Goal: Task Accomplishment & Management: Complete application form

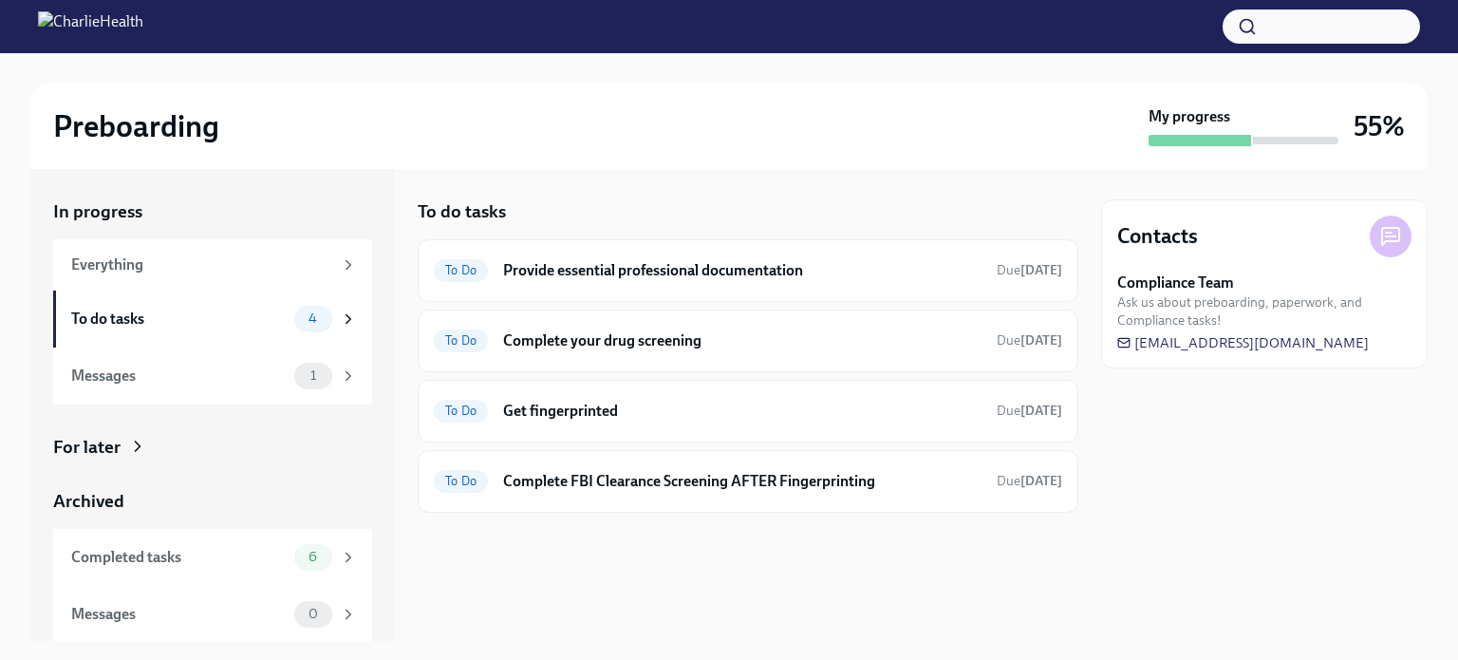
drag, startPoint x: 678, startPoint y: 162, endPoint x: 676, endPoint y: 180, distance: 18.1
click at [678, 162] on div "Preboarding My progress 55%" at bounding box center [728, 126] width 1397 height 85
click at [627, 427] on div "To Do Get fingerprinted Due [DATE]" at bounding box center [748, 411] width 661 height 63
click at [627, 414] on h6 "Get fingerprinted" at bounding box center [742, 411] width 478 height 21
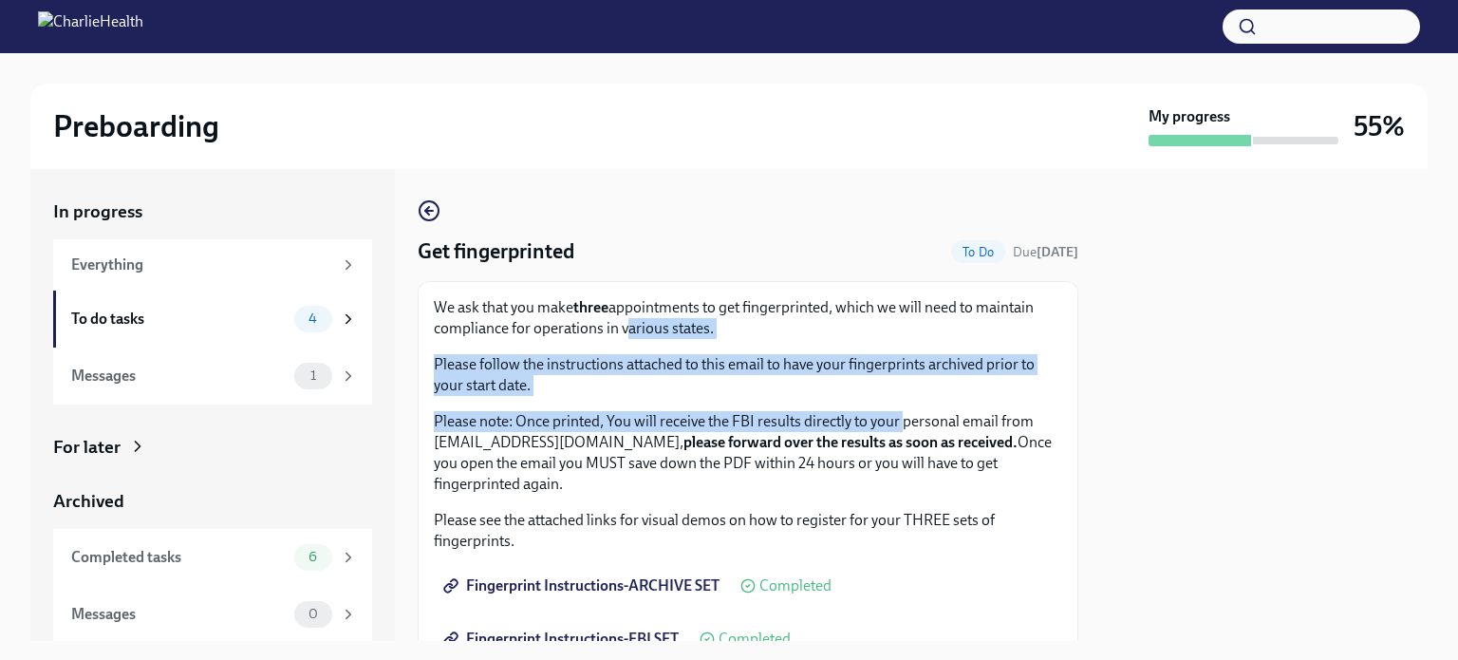
drag, startPoint x: 901, startPoint y: 429, endPoint x: 621, endPoint y: 326, distance: 298.5
click at [621, 326] on div "We ask that you make three appointments to get fingerprinted, which we will nee…" at bounding box center [748, 395] width 628 height 197
click at [838, 324] on p "We ask that you make three appointments to get fingerprinted, which we will nee…" at bounding box center [748, 318] width 628 height 42
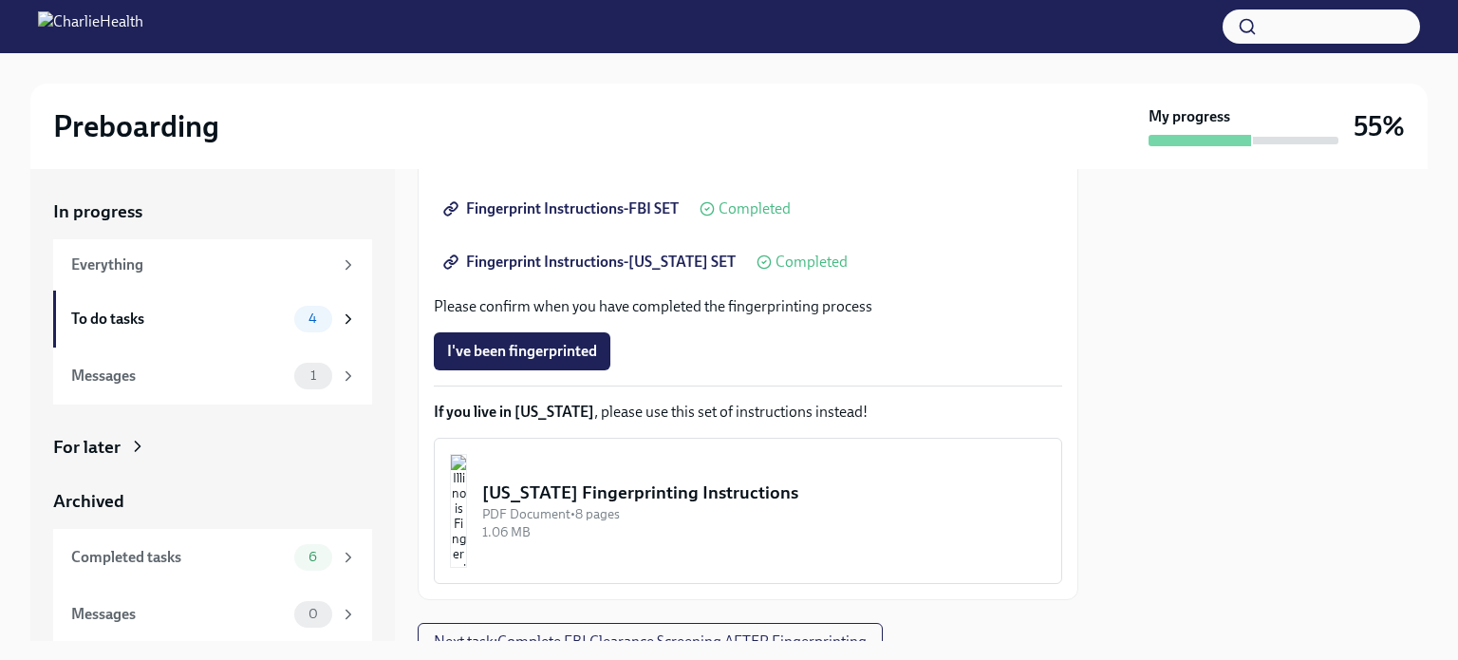
scroll to position [509, 0]
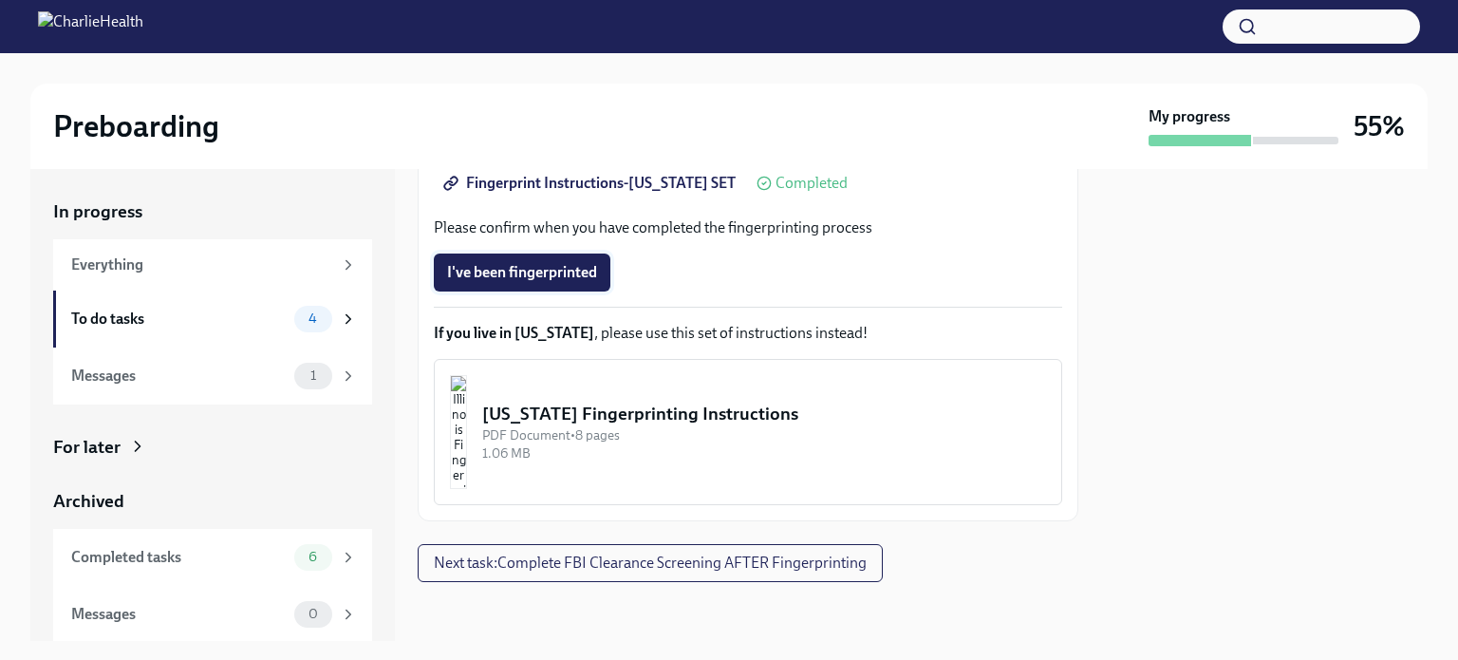
click at [516, 269] on span "I've been fingerprinted" at bounding box center [522, 272] width 150 height 19
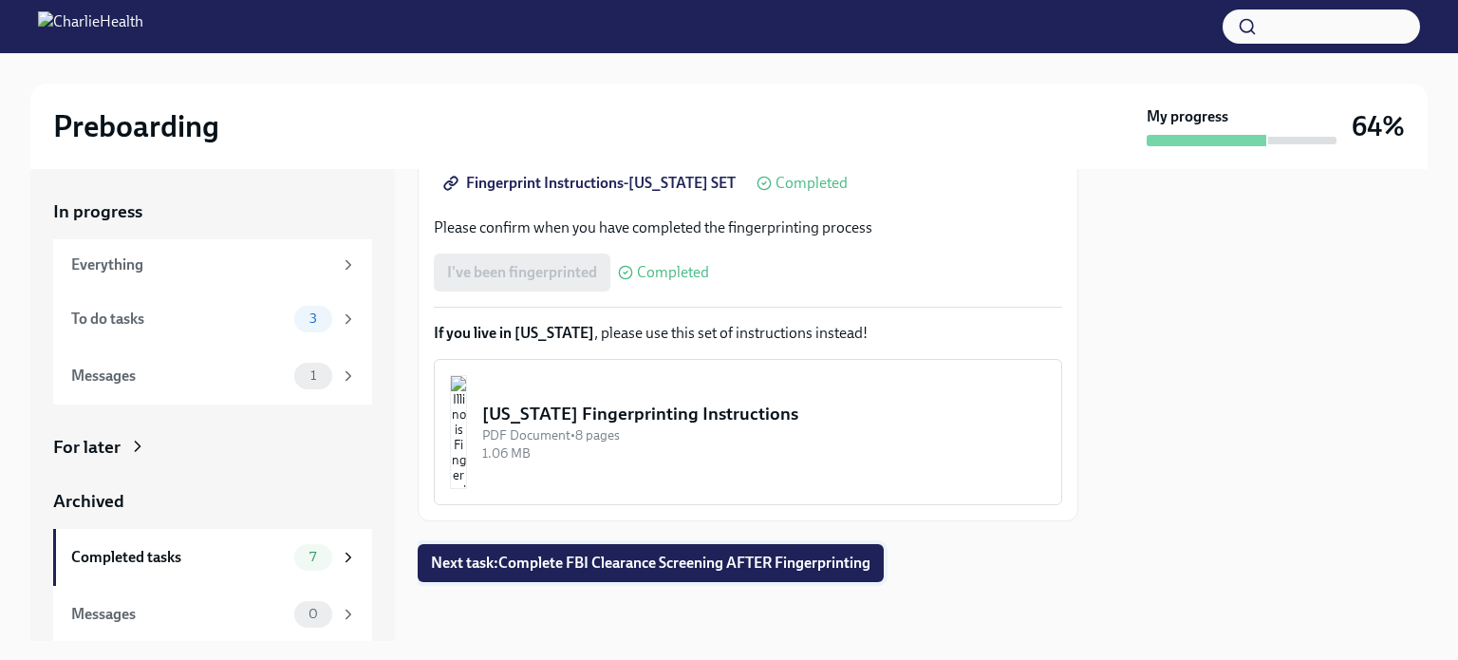
click at [811, 569] on span "Next task : Complete FBI Clearance Screening AFTER Fingerprinting" at bounding box center [650, 562] width 439 height 19
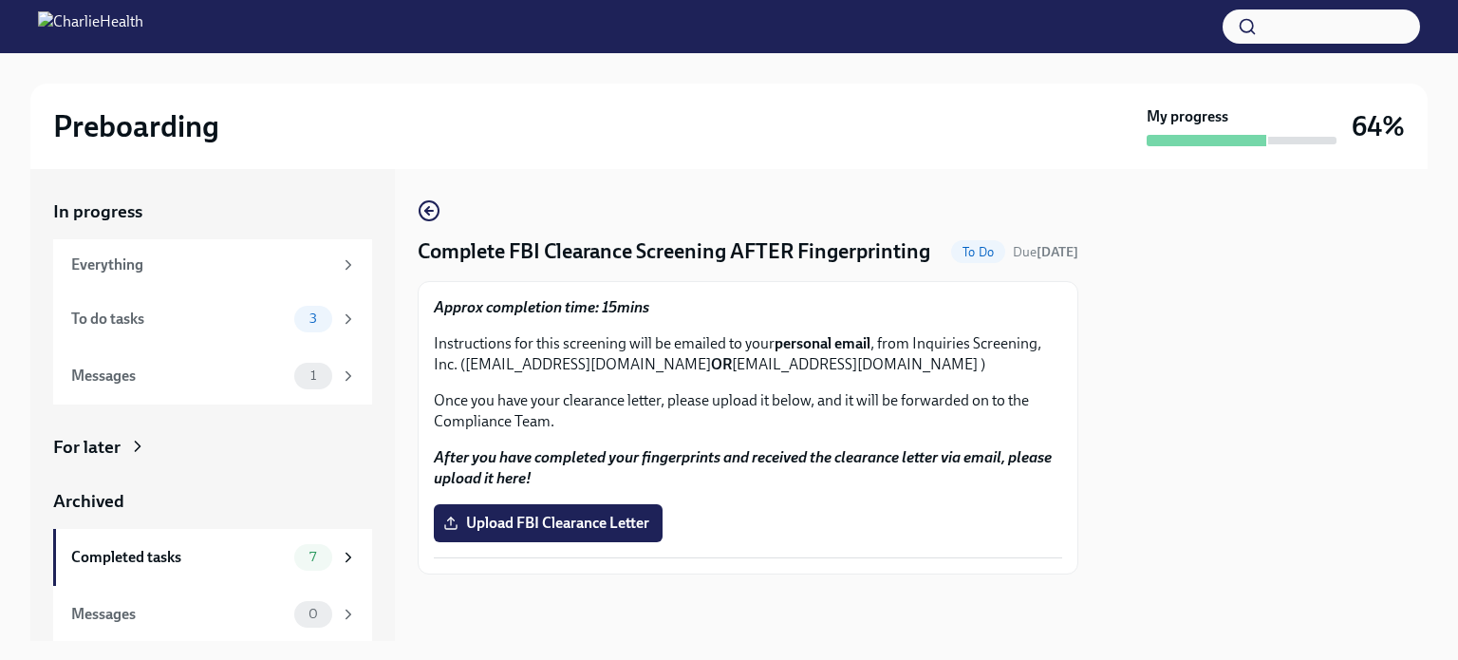
scroll to position [1, 0]
click at [172, 552] on div "Completed tasks" at bounding box center [178, 556] width 215 height 21
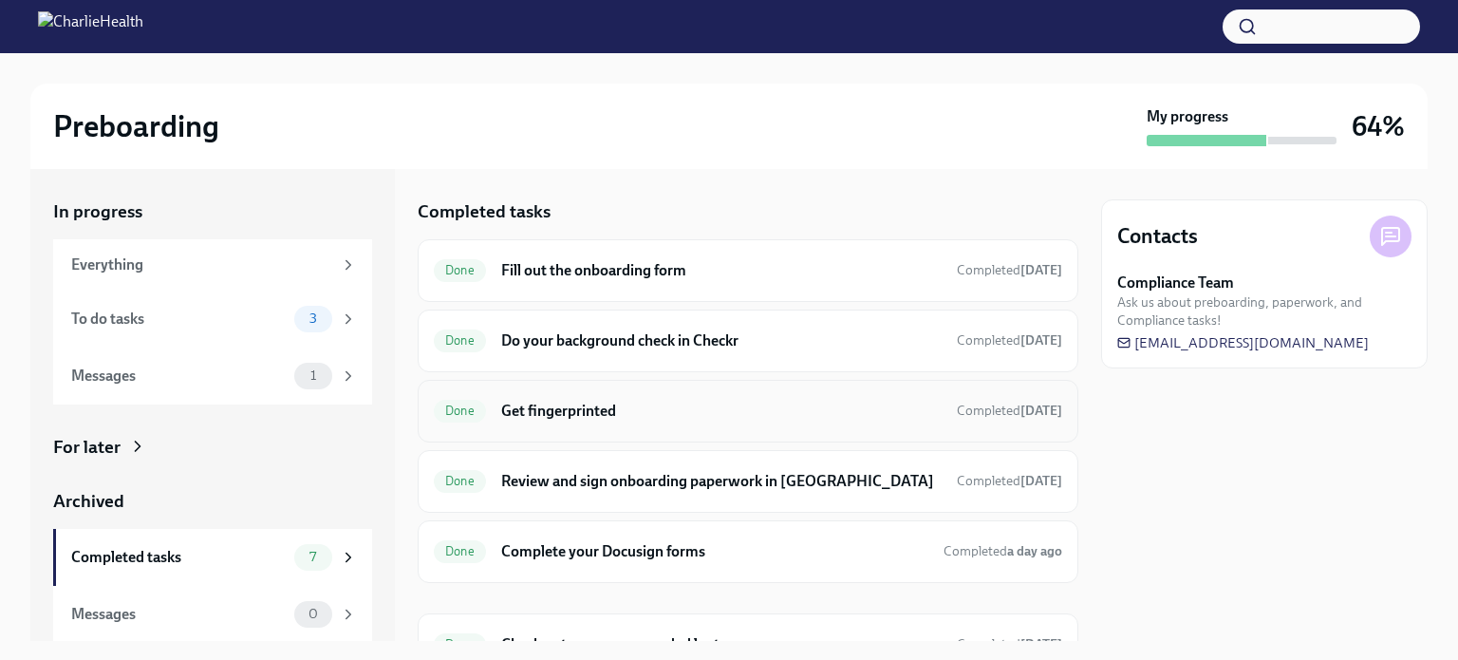
click at [613, 411] on h6 "Get fingerprinted" at bounding box center [721, 411] width 440 height 21
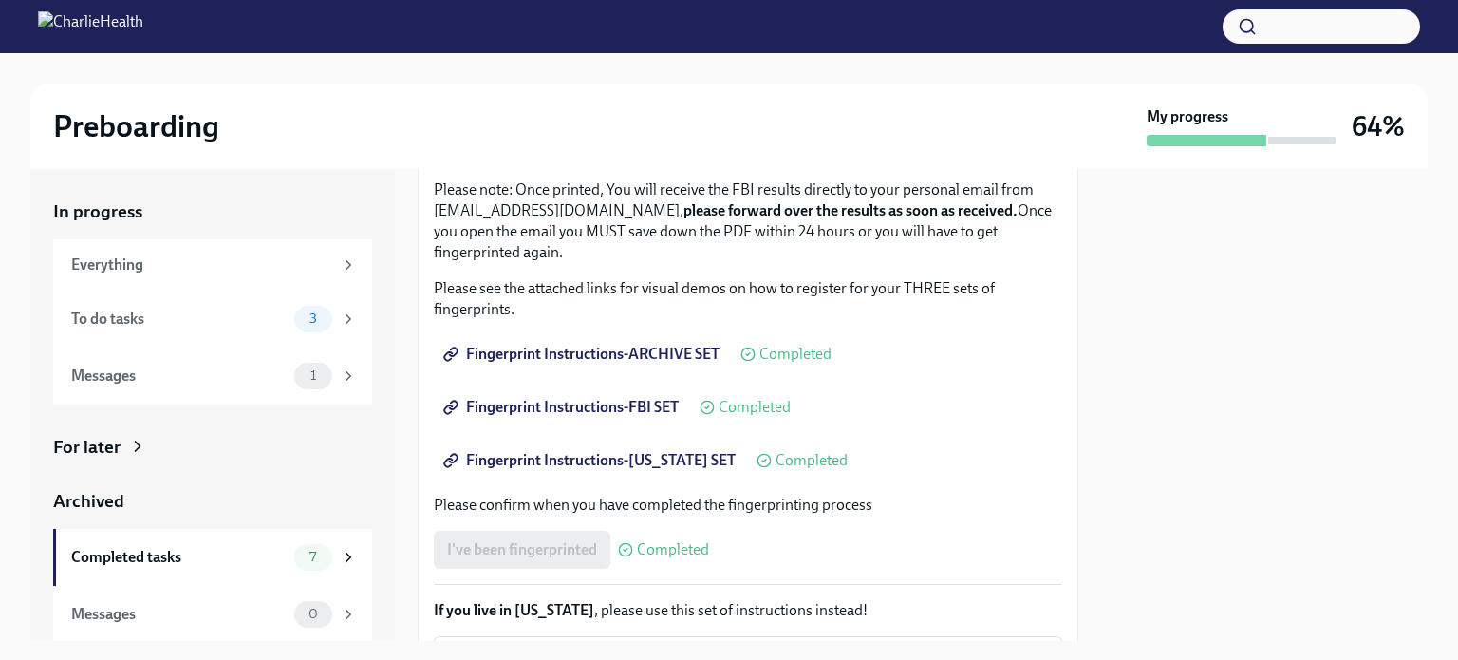
scroll to position [380, 0]
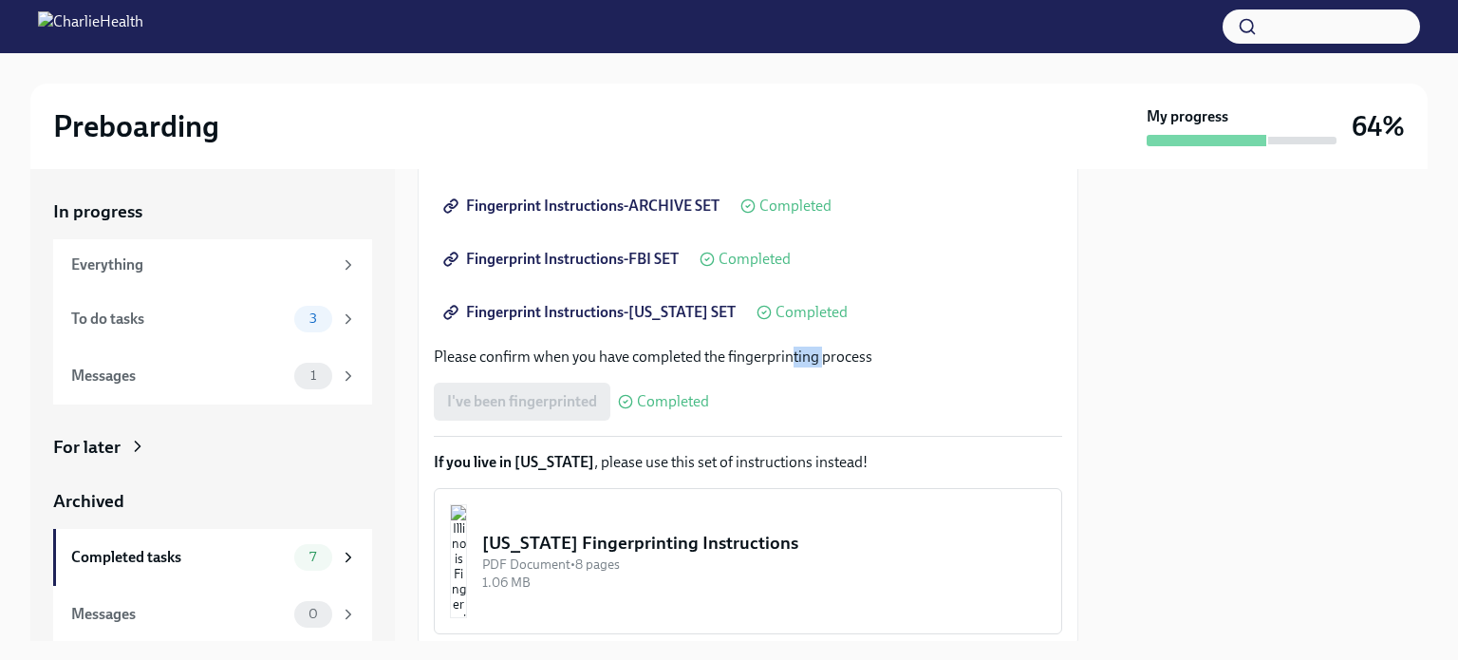
drag, startPoint x: 793, startPoint y: 345, endPoint x: 824, endPoint y: 368, distance: 38.0
click at [823, 368] on div "We ask that you make three appointments to get fingerprinted, which we will nee…" at bounding box center [748, 275] width 628 height 717
click at [923, 408] on div "I've been fingerprinted Completed" at bounding box center [748, 402] width 628 height 38
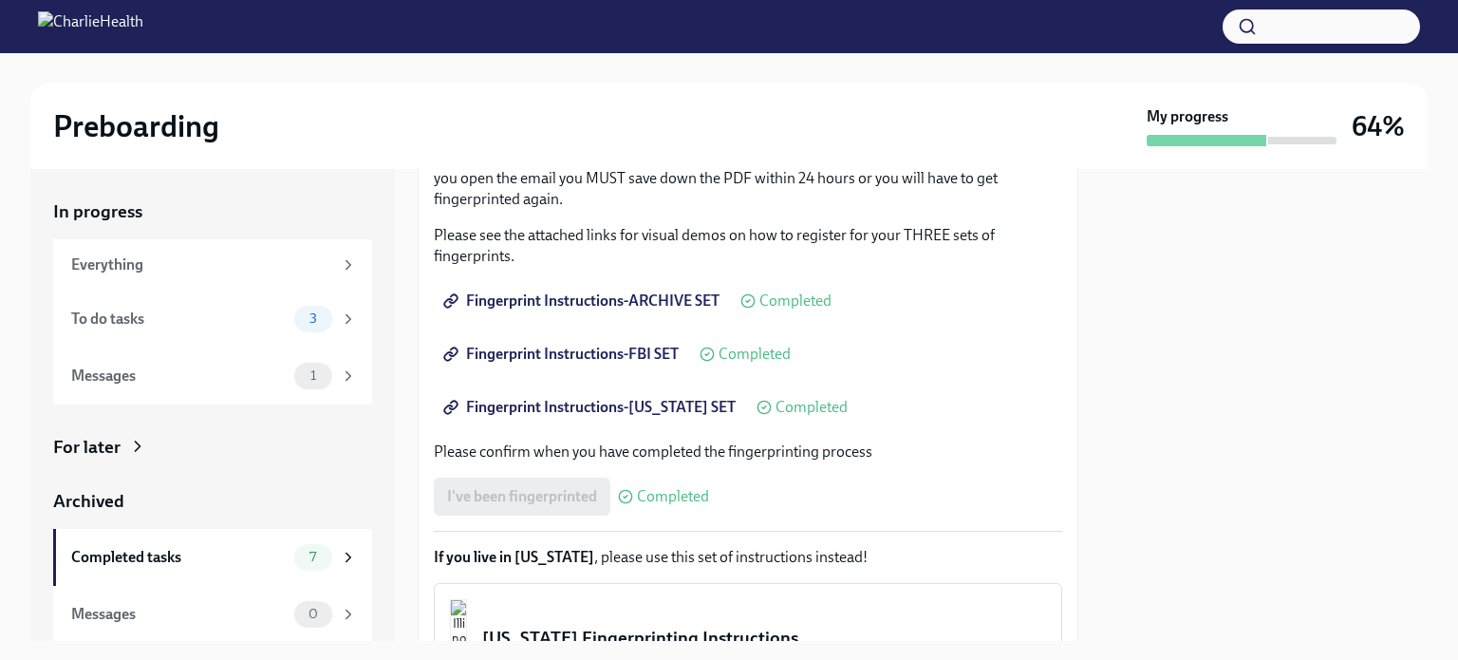
scroll to position [225, 0]
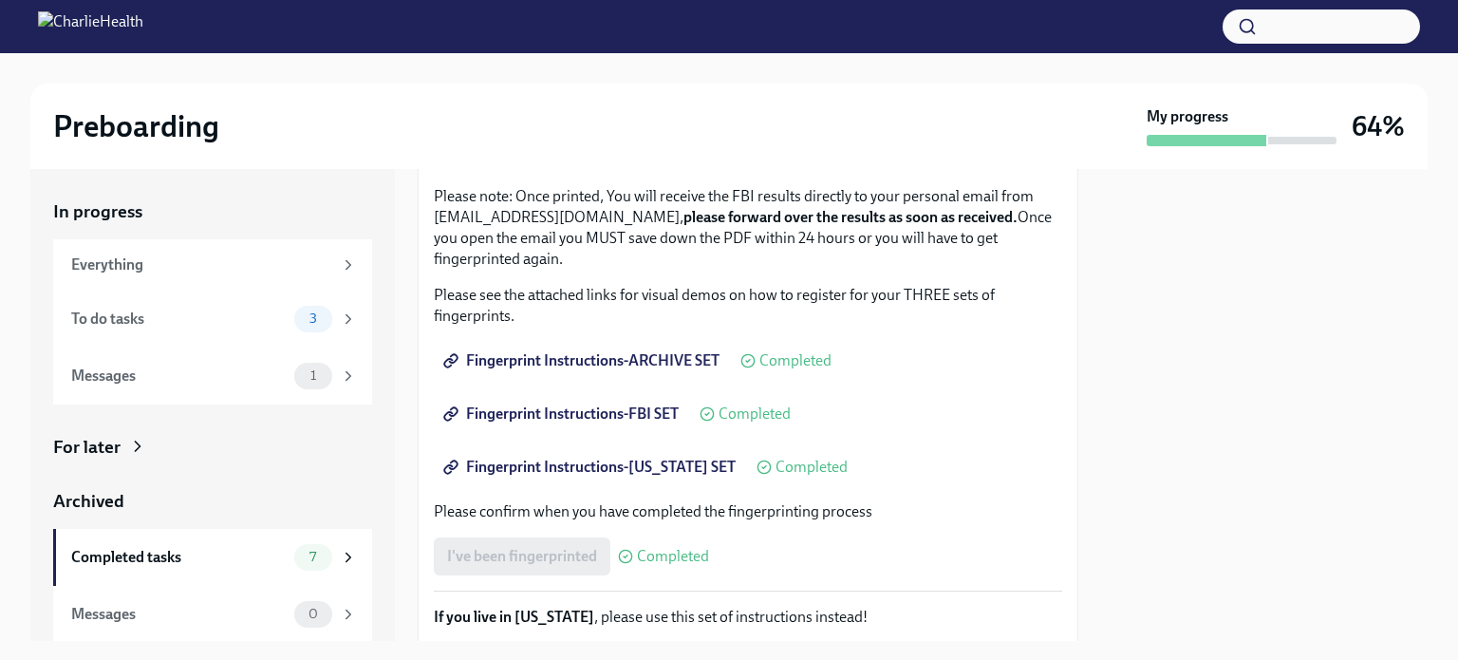
click at [620, 409] on span "Fingerprint Instructions-FBI SET" at bounding box center [563, 413] width 232 height 19
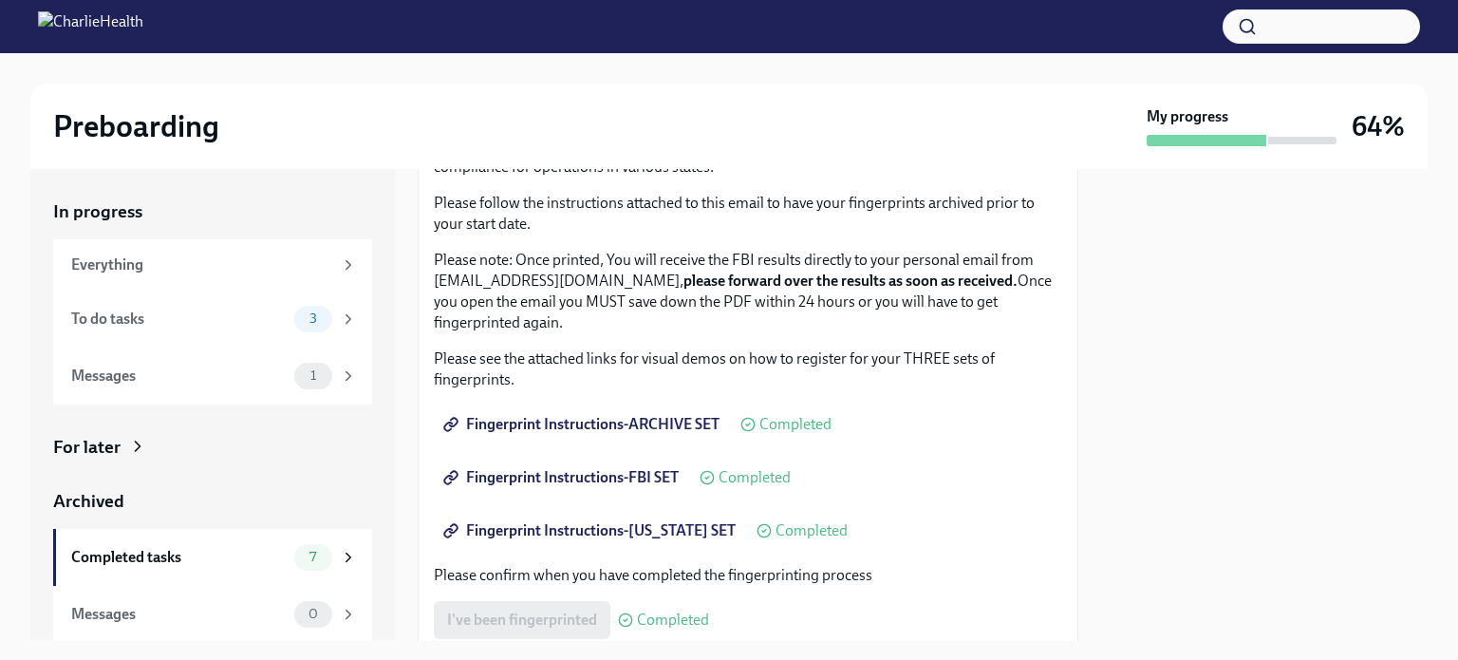
scroll to position [130, 0]
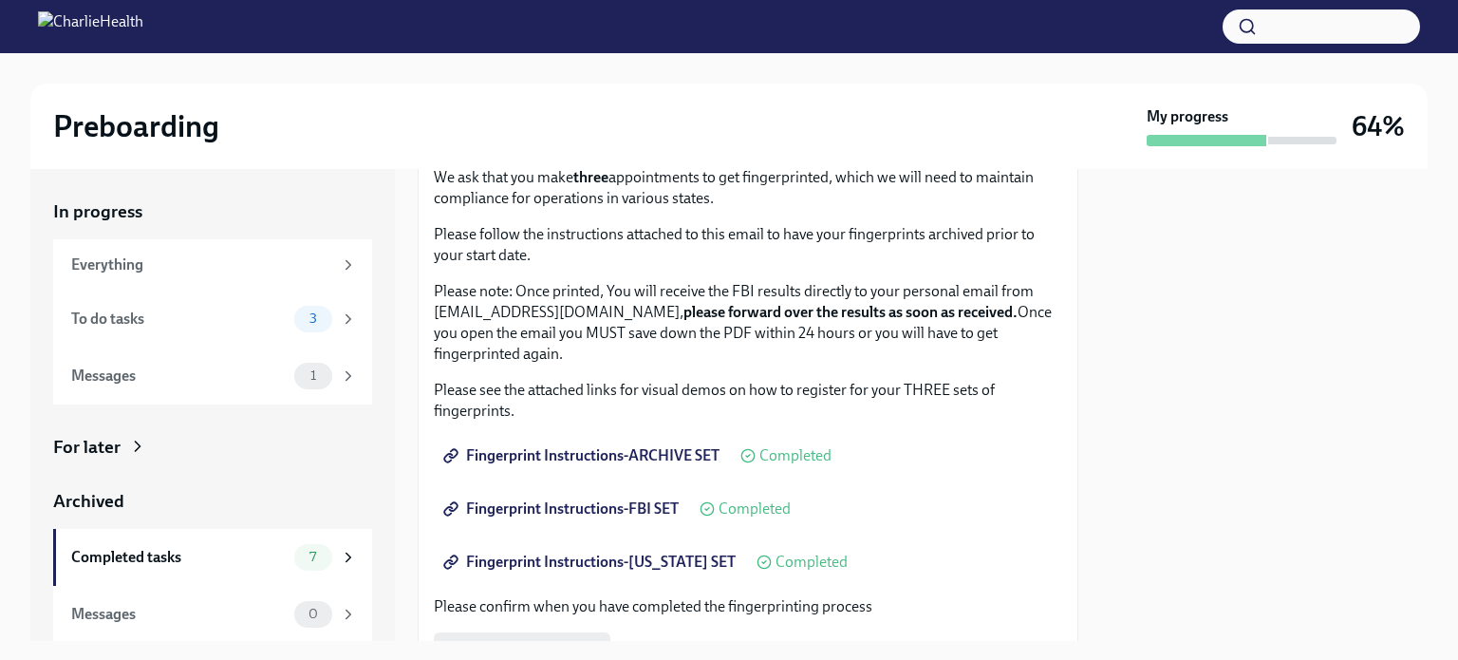
drag, startPoint x: 756, startPoint y: 281, endPoint x: 832, endPoint y: 354, distance: 106.1
click at [832, 354] on p "Please note: Once printed, You will receive the FBI results directly to your pe…" at bounding box center [748, 323] width 628 height 84
click at [905, 380] on p "Please see the attached links for visual demos on how to register for your THRE…" at bounding box center [748, 401] width 628 height 42
click at [1041, 456] on div "Fingerprint Instructions-ARCHIVE SET Completed" at bounding box center [748, 456] width 628 height 38
